Goal: Navigation & Orientation: Find specific page/section

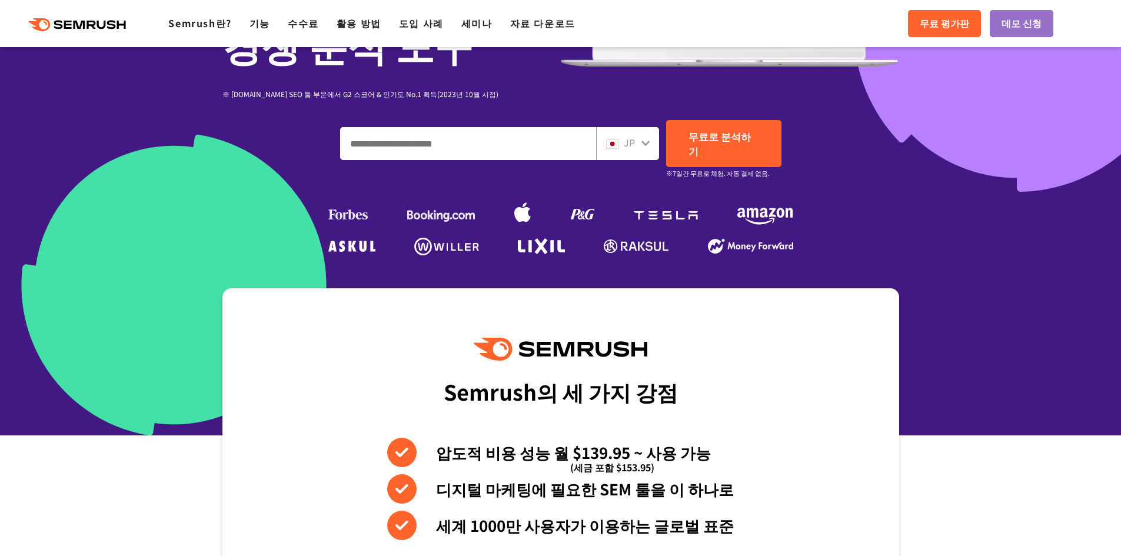
scroll to position [235, 0]
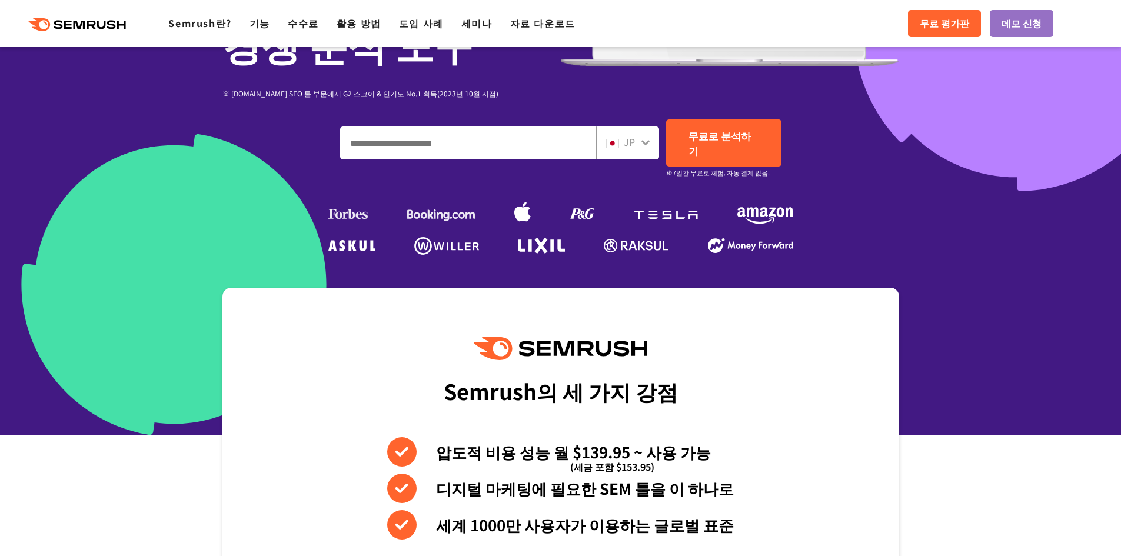
click at [585, 142] on input "도메인, 키워드 또는 URL을 입력하세요." at bounding box center [468, 143] width 255 height 32
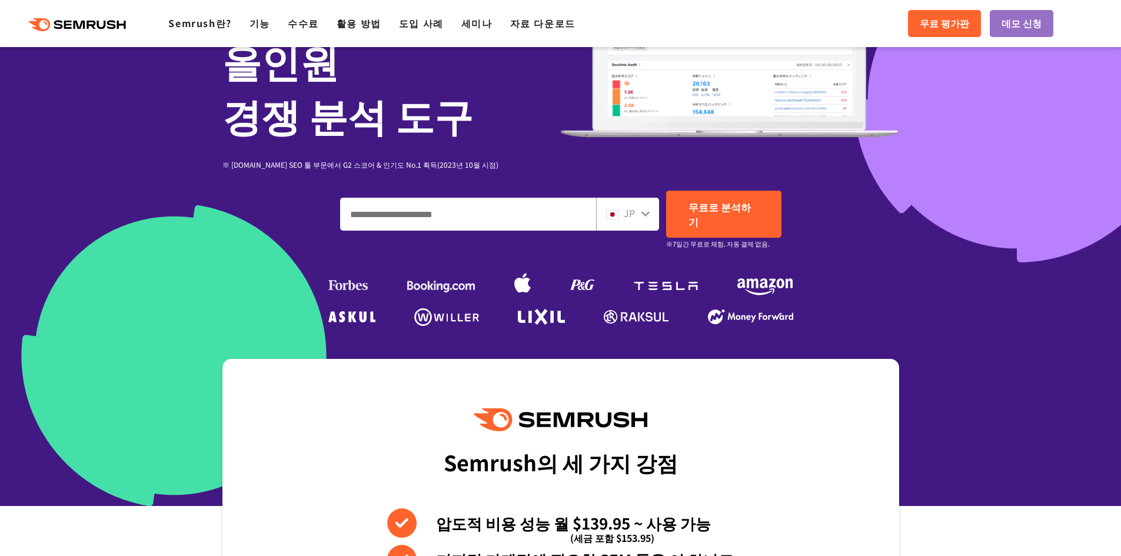
scroll to position [0, 0]
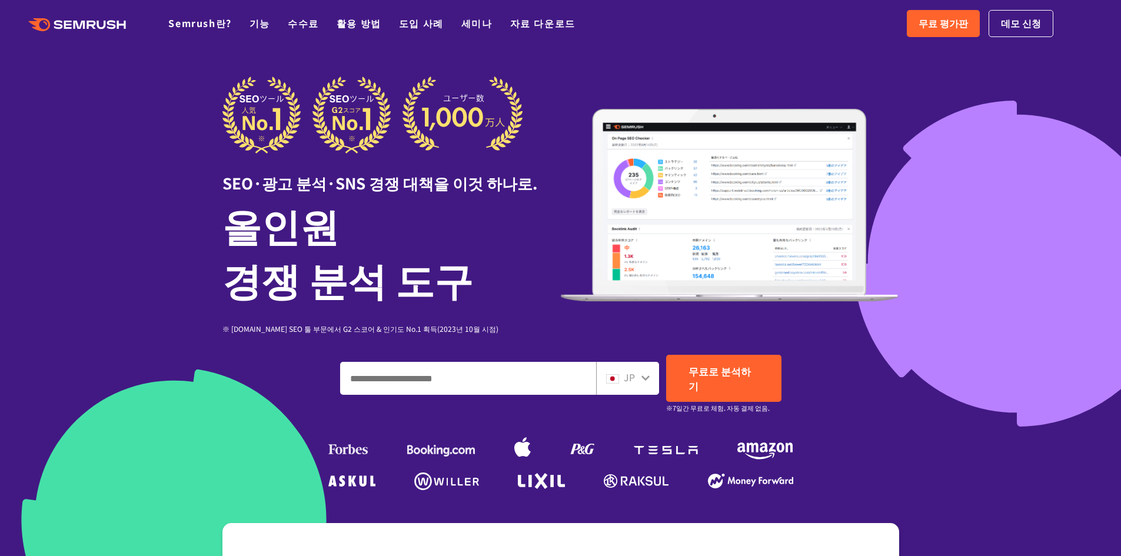
click at [105, 31] on div ".cls {fill: #FF642D;} .cls {fill: #FF642D;} Semrush란? 기능 수수료 활용 방법 도입 사례 세미나 자료…" at bounding box center [560, 23] width 1121 height 35
click at [101, 25] on icon ".cls {fill: #FF642D;}" at bounding box center [78, 24] width 133 height 13
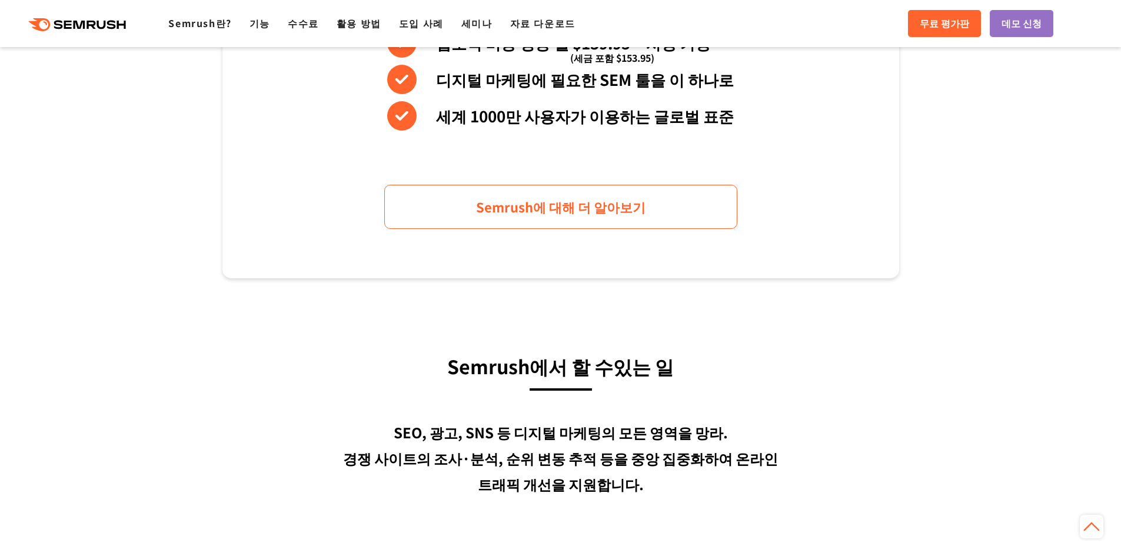
scroll to position [646, 0]
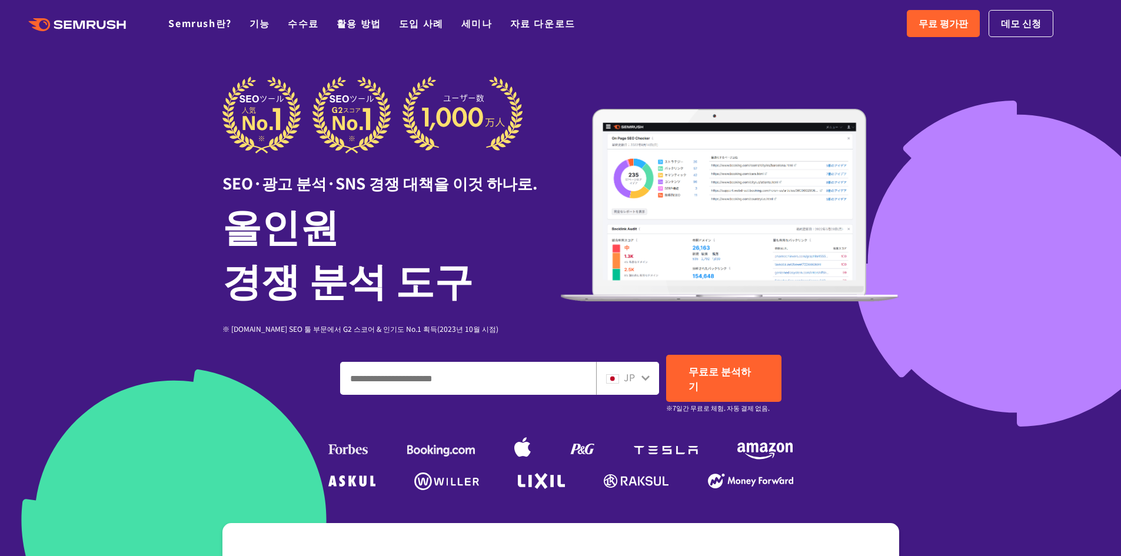
click at [49, 207] on div at bounding box center [560, 335] width 1121 height 671
click at [347, 23] on font "활용 방법" at bounding box center [359, 23] width 45 height 14
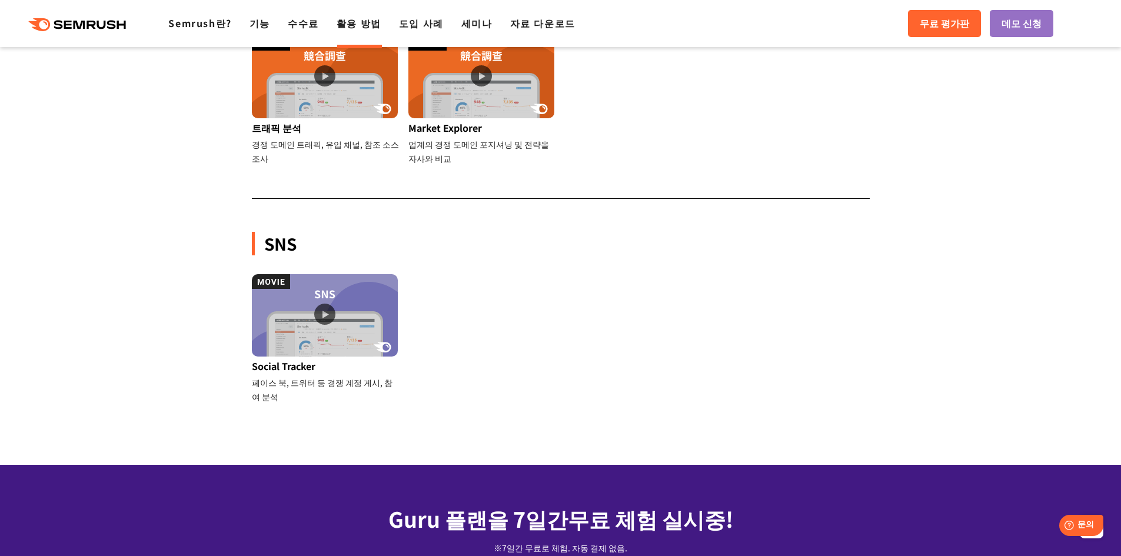
scroll to position [1117, 0]
